Goal: Find specific page/section: Find specific page/section

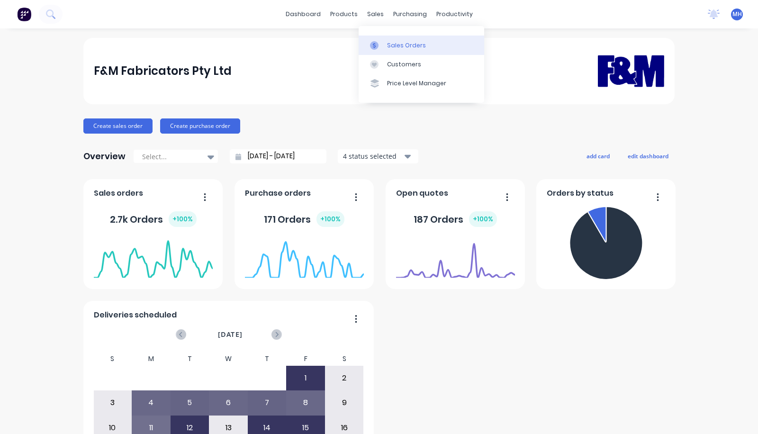
click at [382, 41] on div at bounding box center [377, 45] width 14 height 9
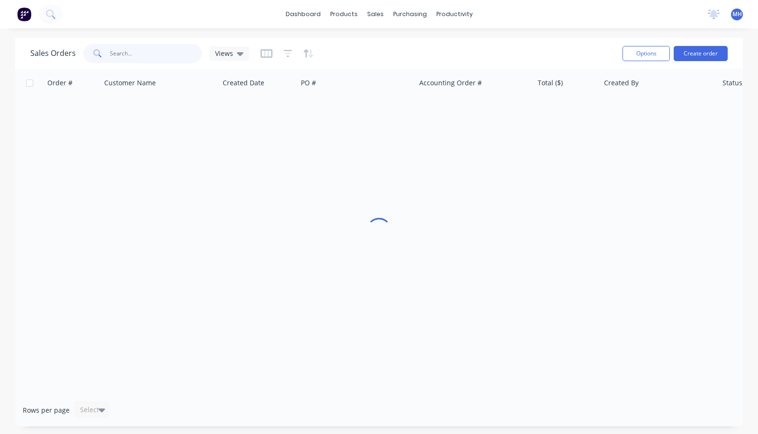
click at [148, 57] on input "text" at bounding box center [156, 53] width 92 height 19
type input "ctl"
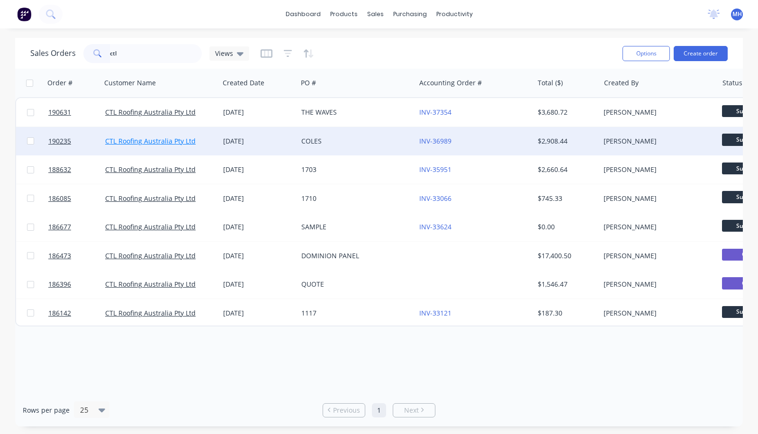
click at [117, 140] on link "CTL Roofing Australia Pty Ltd" at bounding box center [150, 140] width 91 height 9
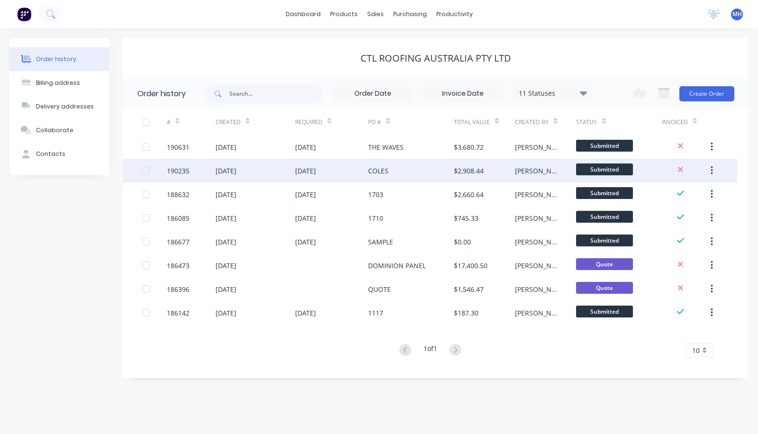
click at [369, 165] on div "COLES" at bounding box center [411, 171] width 86 height 24
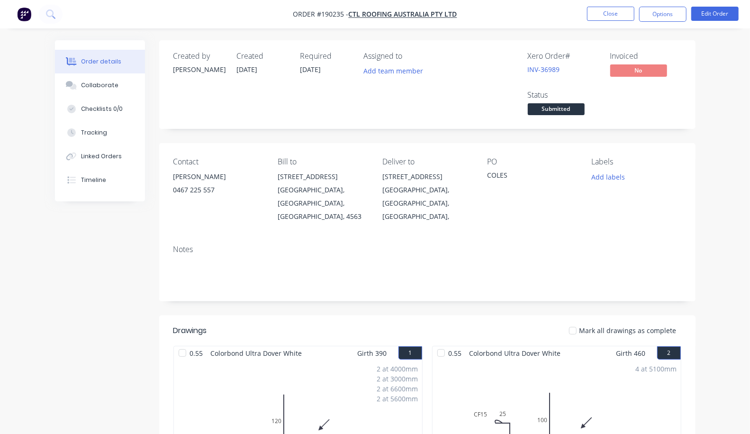
click at [489, 145] on div "Contact [PERSON_NAME] [PHONE_NUMBER] Bill to [STREET_ADDRESS] Deliver to [STREE…" at bounding box center [427, 190] width 536 height 94
